Goal: Task Accomplishment & Management: Use online tool/utility

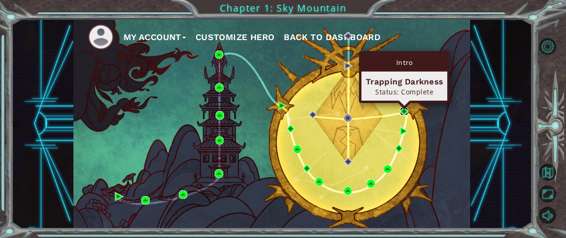
click at [403, 111] on img at bounding box center [404, 111] width 8 height 8
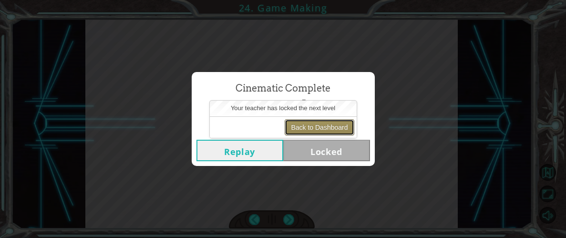
click at [339, 128] on button "Back to Dashboard" at bounding box center [319, 127] width 69 height 16
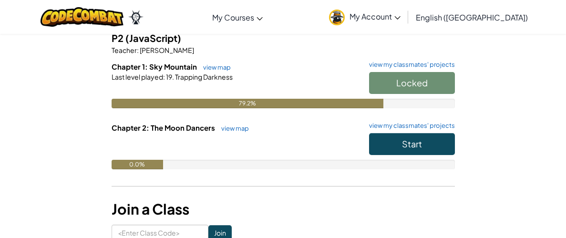
scroll to position [93, 0]
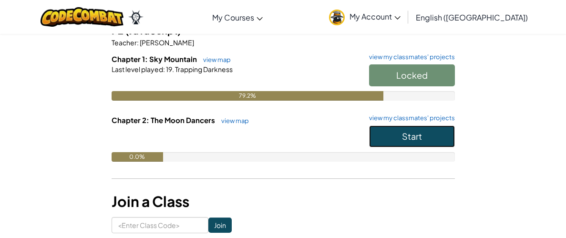
click at [405, 139] on span "Start" at bounding box center [412, 136] width 20 height 11
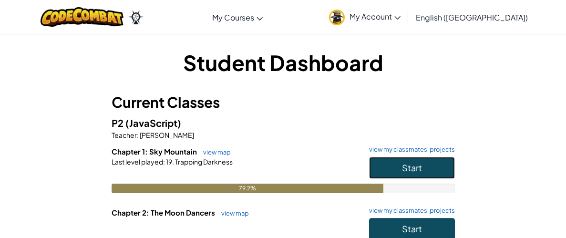
click at [419, 170] on span "Start" at bounding box center [412, 167] width 20 height 11
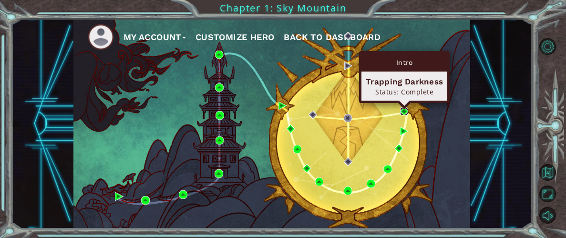
click at [404, 111] on img at bounding box center [404, 111] width 8 height 8
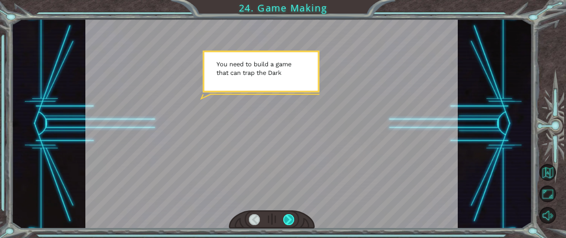
click at [287, 217] on div at bounding box center [288, 219] width 11 height 11
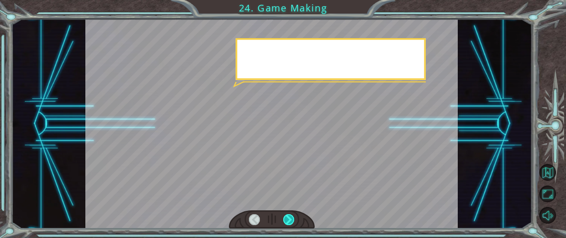
click at [287, 217] on div at bounding box center [288, 219] width 11 height 11
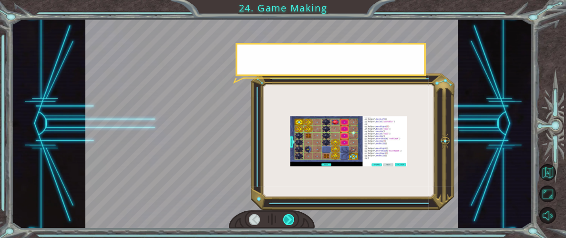
click at [287, 217] on div at bounding box center [288, 219] width 11 height 11
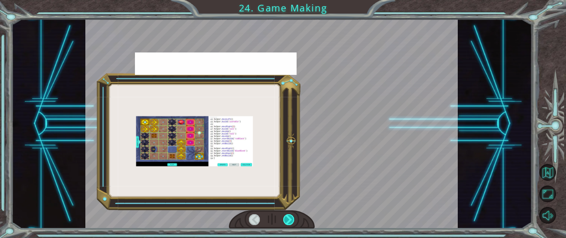
click at [287, 217] on div at bounding box center [288, 219] width 11 height 11
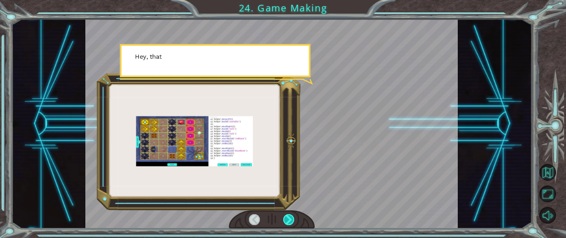
click at [287, 217] on div at bounding box center [288, 219] width 11 height 11
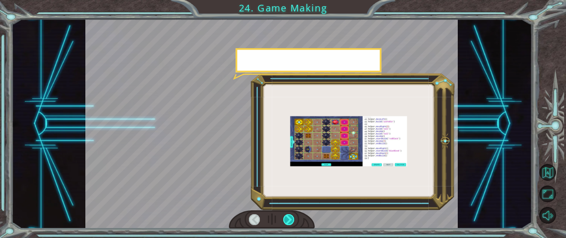
click at [287, 217] on div at bounding box center [288, 219] width 11 height 11
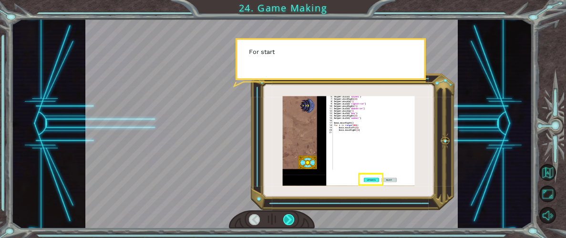
click at [287, 217] on div at bounding box center [288, 219] width 11 height 11
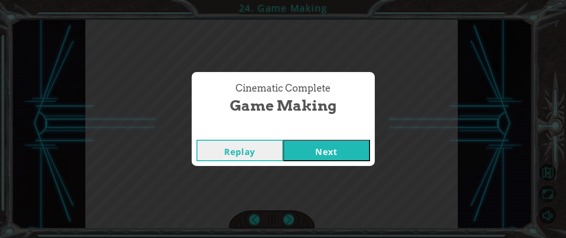
click at [292, 149] on button "Next" at bounding box center [326, 150] width 87 height 21
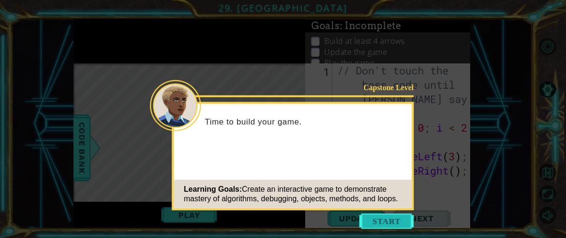
click at [382, 220] on button "Start" at bounding box center [387, 221] width 54 height 15
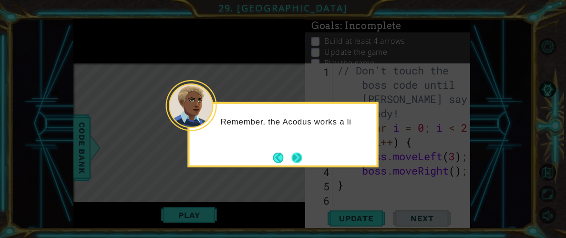
click at [301, 153] on button "Next" at bounding box center [297, 158] width 10 height 10
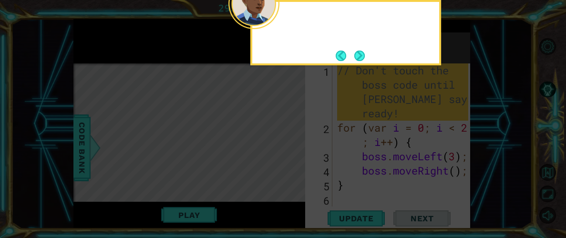
click at [301, 150] on icon at bounding box center [283, 36] width 566 height 404
click at [359, 52] on button "Next" at bounding box center [359, 56] width 10 height 10
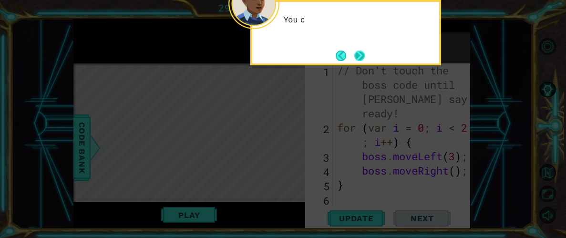
click at [360, 54] on button "Next" at bounding box center [359, 56] width 10 height 10
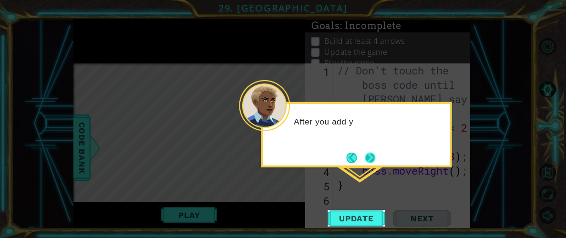
click at [367, 155] on button "Next" at bounding box center [370, 158] width 10 height 10
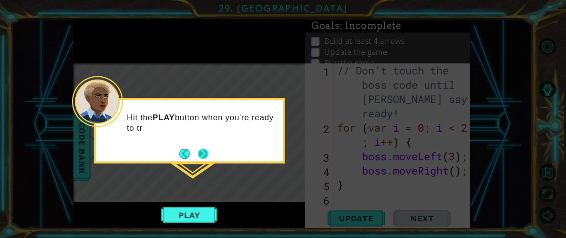
click at [198, 155] on button "Next" at bounding box center [203, 153] width 10 height 10
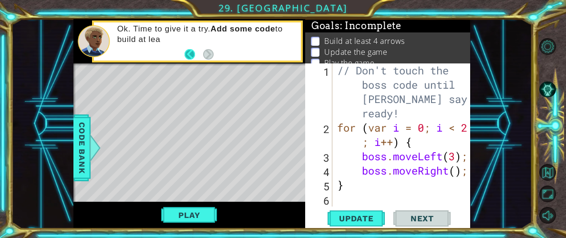
click at [202, 53] on button "Back" at bounding box center [194, 54] width 19 height 10
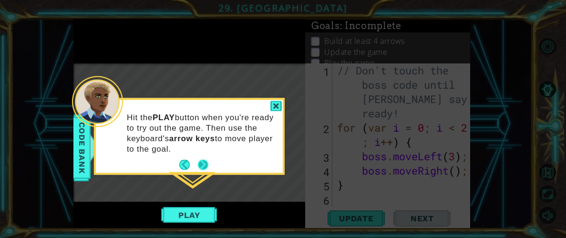
click at [202, 160] on button "Next" at bounding box center [203, 165] width 10 height 10
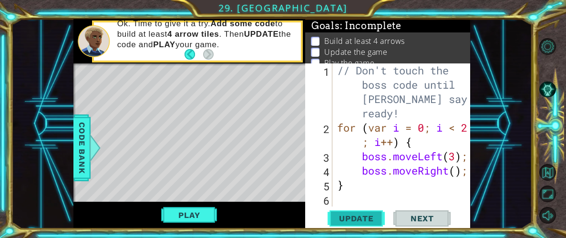
click at [365, 220] on span "Update" at bounding box center [357, 219] width 54 height 10
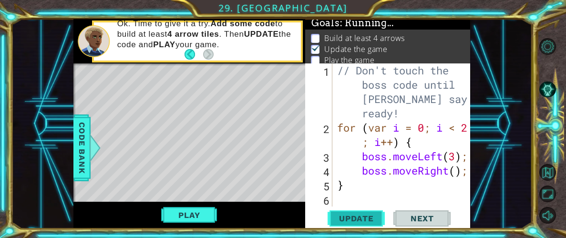
scroll to position [5, 0]
click at [366, 211] on button "Update" at bounding box center [356, 218] width 57 height 17
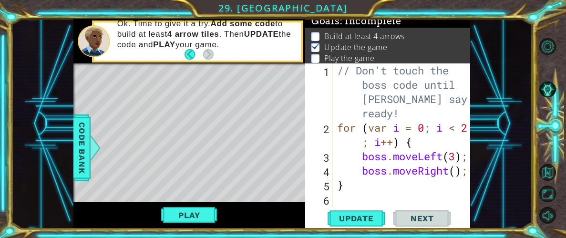
click at [403, 220] on span "Next" at bounding box center [422, 219] width 42 height 10
click at [185, 215] on button "Play" at bounding box center [189, 215] width 56 height 18
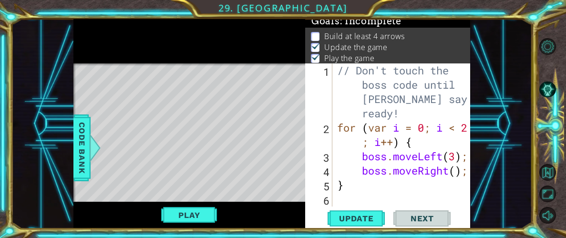
click at [362, 175] on div "// Don't touch the boss code until [PERSON_NAME] says you're ready! for ( var i…" at bounding box center [404, 184] width 138 height 243
click at [359, 186] on div "// Don't touch the boss code until [PERSON_NAME] says you're ready! for ( var i…" at bounding box center [404, 184] width 138 height 243
type textarea "}boss.moveup"
click at [355, 203] on div "// Don't touch the boss code until [PERSON_NAME] says you're ready! for ( var i…" at bounding box center [404, 184] width 138 height 243
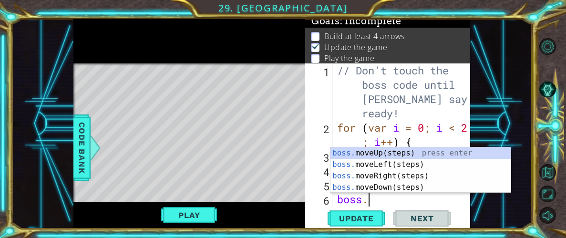
scroll to position [0, 1]
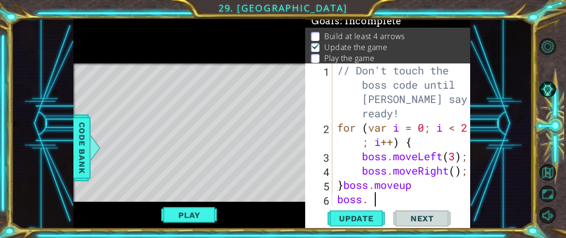
type textarea "boss."
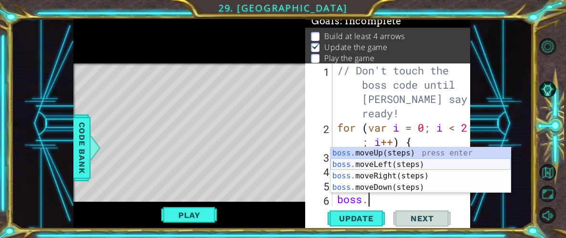
click at [398, 165] on div "boss. moveUp(steps) press enter boss. moveLeft(steps) press enter boss. moveRig…" at bounding box center [421, 181] width 180 height 69
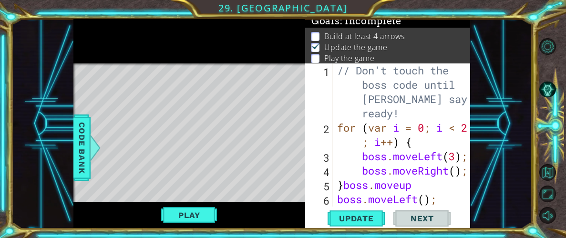
scroll to position [0, 0]
click at [424, 201] on div "// Don't touch the boss code until [PERSON_NAME] says you're ready! for ( var i…" at bounding box center [404, 170] width 138 height 215
click at [424, 185] on div "// Don't touch the boss code until [PERSON_NAME] says you're ready! for ( var i…" at bounding box center [404, 170] width 138 height 215
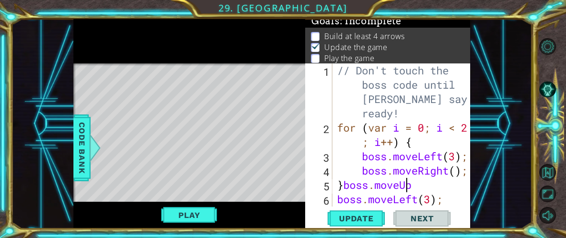
click at [431, 186] on div "// Don't touch the boss code until [PERSON_NAME] says you're ready! for ( var i…" at bounding box center [404, 170] width 138 height 215
click at [425, 186] on div "// Don't touch the boss code until [PERSON_NAME] says you're ready! for ( var i…" at bounding box center [404, 170] width 138 height 215
type textarea "}boss.moveUp(3)"
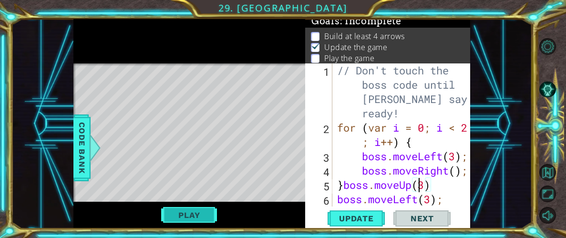
click at [202, 214] on button "Play" at bounding box center [189, 215] width 56 height 18
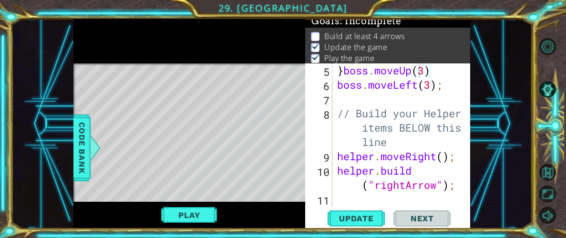
scroll to position [114, 0]
click at [339, 197] on div "} boss . moveUp ( 3 ) boss . moveLeft ( 3 ) ; // Build your Helper items BELOW …" at bounding box center [404, 149] width 138 height 172
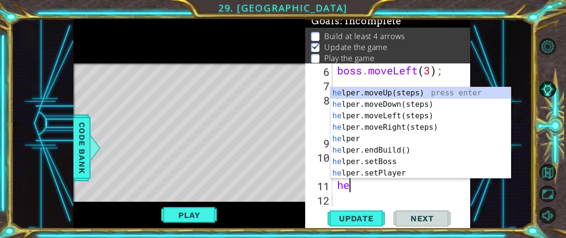
scroll to position [0, 0]
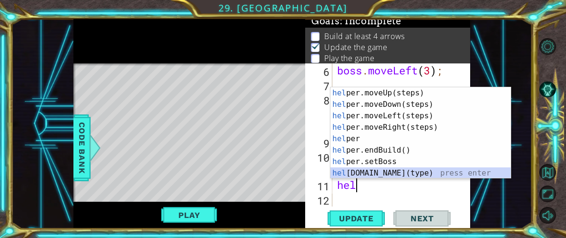
click at [369, 173] on div "hel per.moveUp(steps) press enter hel per.moveDown(steps) press enter hel per.m…" at bounding box center [421, 144] width 180 height 114
type textarea "[DOMAIN_NAME]("wall");"
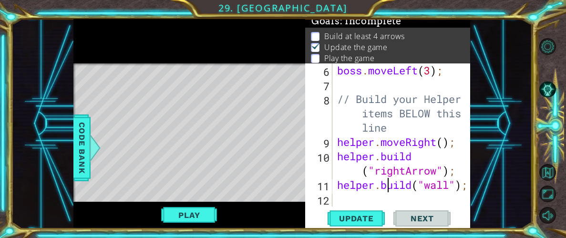
click at [386, 192] on div "boss . moveLeft ( 3 ) ; // Build your Helper items BELOW this line helper . mov…" at bounding box center [404, 149] width 138 height 172
click at [366, 202] on div "boss . moveLeft ( 3 ) ; // Build your Helper items BELOW this line helper . mov…" at bounding box center [404, 149] width 138 height 172
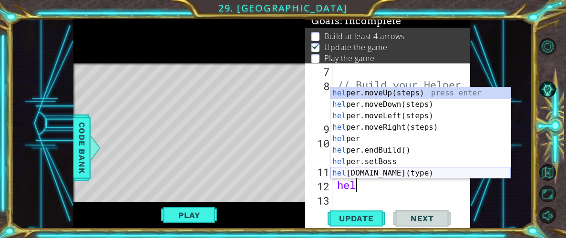
click at [399, 171] on div "hel per.moveUp(steps) press enter hel per.moveDown(steps) press enter hel per.m…" at bounding box center [421, 144] width 180 height 114
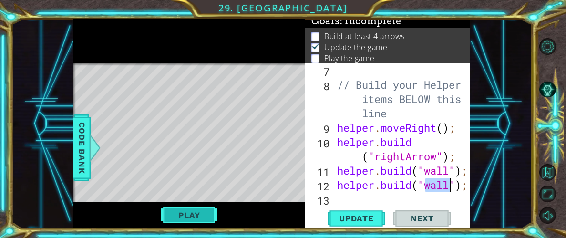
type textarea "[DOMAIN_NAME]("wall");"
click at [186, 214] on button "Play" at bounding box center [189, 215] width 56 height 18
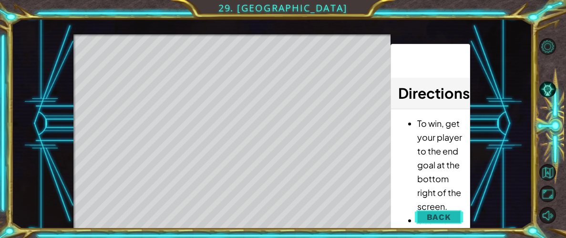
click at [422, 213] on button "Back" at bounding box center [439, 216] width 48 height 19
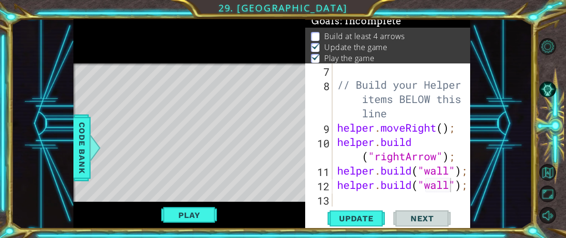
click at [357, 197] on div "// Build your Helper items BELOW this line helper . moveRight ( ) ; helper . bu…" at bounding box center [404, 149] width 138 height 172
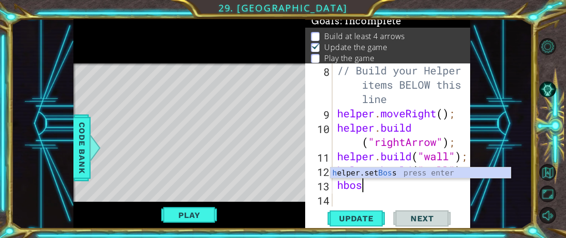
scroll to position [0, 1]
click at [342, 186] on div "// Build your Helper items BELOW this line helper . moveRight ( ) ; helper . bu…" at bounding box center [404, 163] width 138 height 200
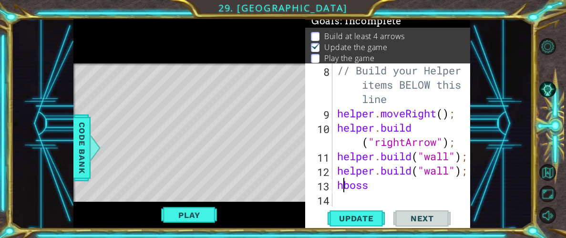
scroll to position [0, 0]
click at [365, 187] on div "// Build your Helper items BELOW this line helper . moveRight ( ) ; helper . bu…" at bounding box center [404, 163] width 138 height 200
type textarea "boss."
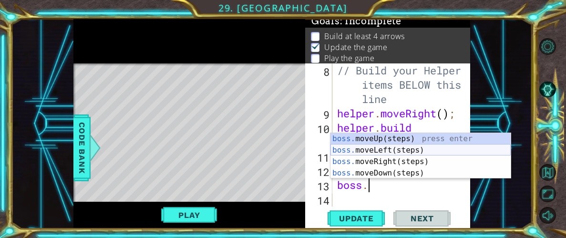
click at [395, 150] on div "boss. moveUp(steps) press enter boss. moveLeft(steps) press enter boss. moveRig…" at bounding box center [421, 167] width 180 height 69
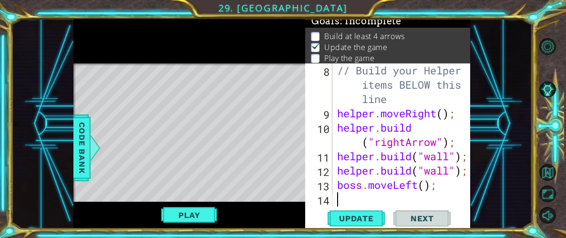
scroll to position [171, 0]
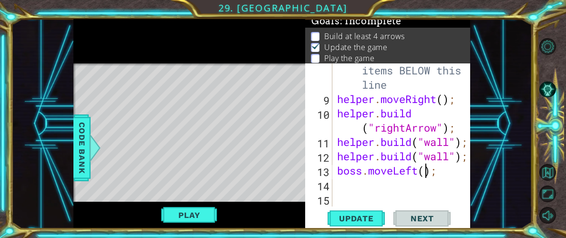
click at [426, 175] on div "// Build your Helper items BELOW this line helper . moveRight ( ) ; helper . bu…" at bounding box center [404, 149] width 138 height 200
type textarea "boss.moveLeft(5);"
click at [378, 186] on div "// Build your Helper items BELOW this line helper . moveRight ( ) ; helper . bu…" at bounding box center [404, 149] width 138 height 200
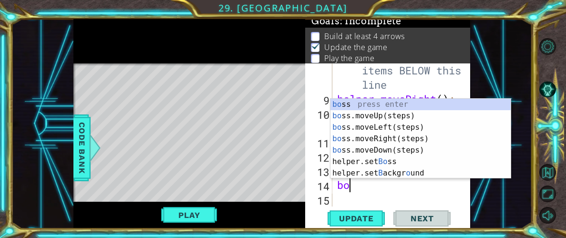
scroll to position [0, 0]
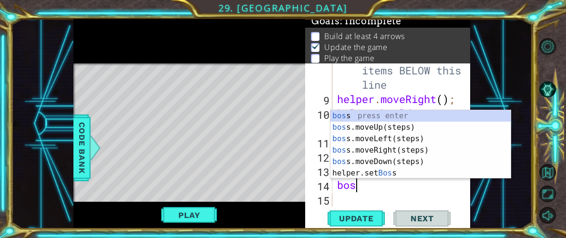
type textarea "boss"
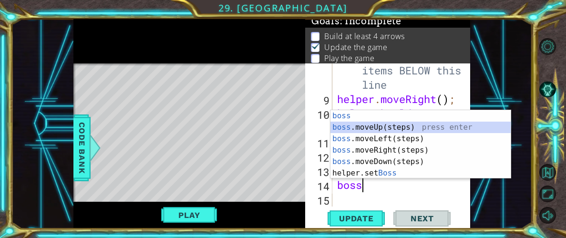
click at [391, 127] on div "boss press enter boss .moveUp(steps) press enter boss .moveLeft(steps) press en…" at bounding box center [421, 156] width 180 height 92
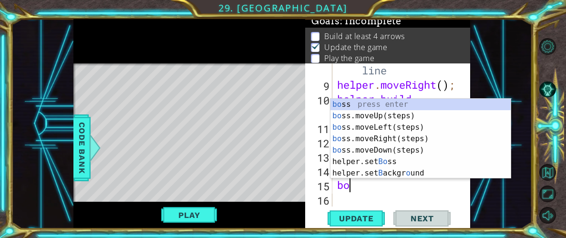
scroll to position [0, 0]
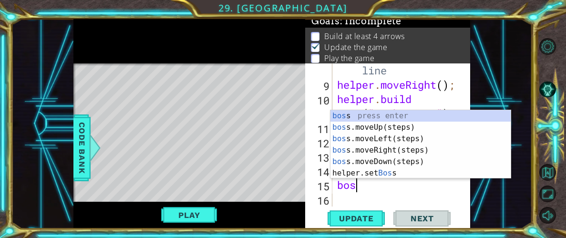
type textarea "boss"
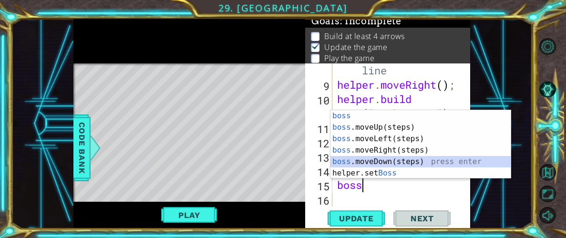
click at [404, 159] on div "boss press enter boss .moveUp(steps) press enter boss .moveLeft(steps) press en…" at bounding box center [421, 156] width 180 height 92
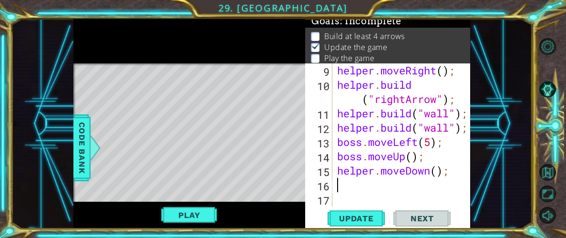
click at [441, 171] on div "helper . moveRight ( ) ; helper . build ( "rightArrow" ) ; helper . build ( "wa…" at bounding box center [404, 149] width 138 height 172
type textarea "helper.moveDown(4);"
drag, startPoint x: 214, startPoint y: 210, endPoint x: 331, endPoint y: 218, distance: 117.1
click at [331, 218] on div "1 ההההההההההההההההההההההההההההההההההההההההההההההההההההההההההההההההההההההההההההה…" at bounding box center [271, 123] width 397 height 209
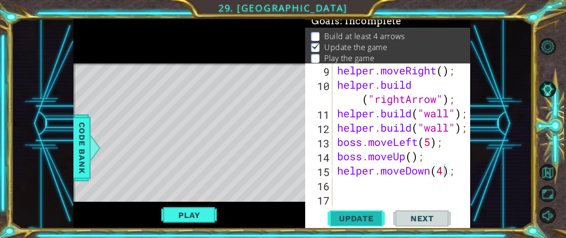
click at [331, 218] on span "Update" at bounding box center [357, 219] width 54 height 10
click at [187, 216] on button "Play" at bounding box center [189, 215] width 56 height 18
click at [199, 213] on button "Play" at bounding box center [189, 215] width 56 height 18
click at [168, 217] on button "Play" at bounding box center [189, 215] width 56 height 18
